Goal: Task Accomplishment & Management: Use online tool/utility

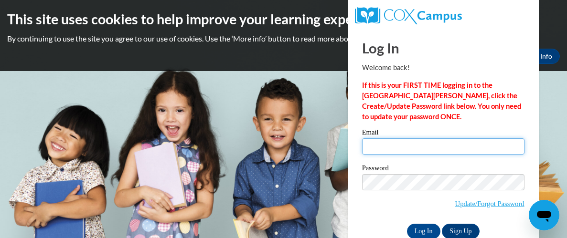
click at [480, 144] on input "Email" at bounding box center [443, 147] width 162 height 16
type input "bhilliard@nobleps.com"
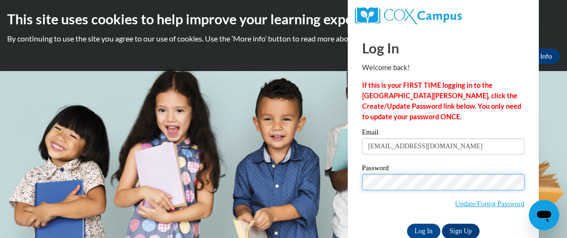
click at [407, 224] on input "Log In" at bounding box center [423, 231] width 33 height 15
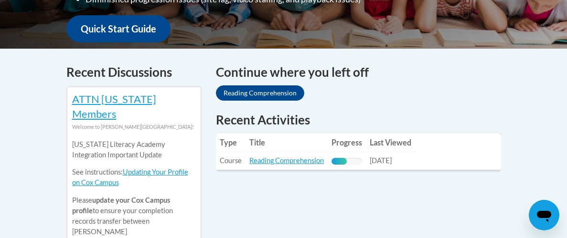
scroll to position [368, 0]
click at [293, 157] on link "Reading Comprehension" at bounding box center [286, 161] width 75 height 8
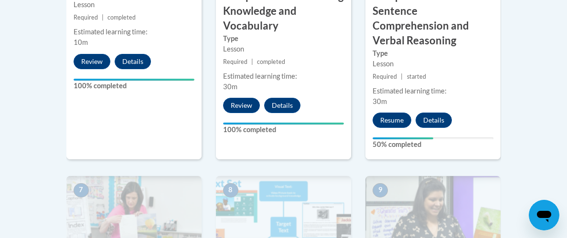
scroll to position [731, 0]
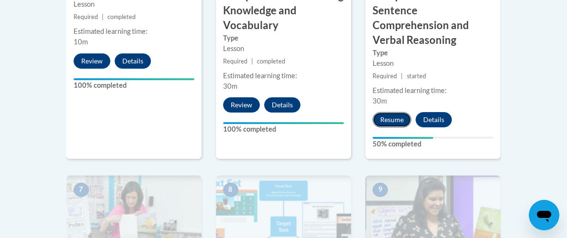
click at [393, 112] on button "Resume" at bounding box center [392, 119] width 39 height 15
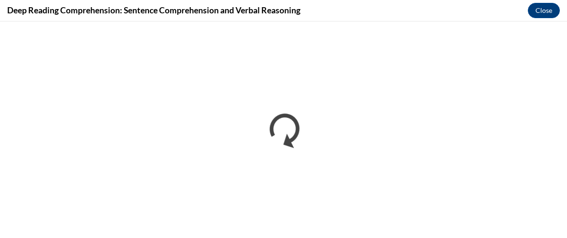
scroll to position [0, 0]
